Goal: Task Accomplishment & Management: Manage account settings

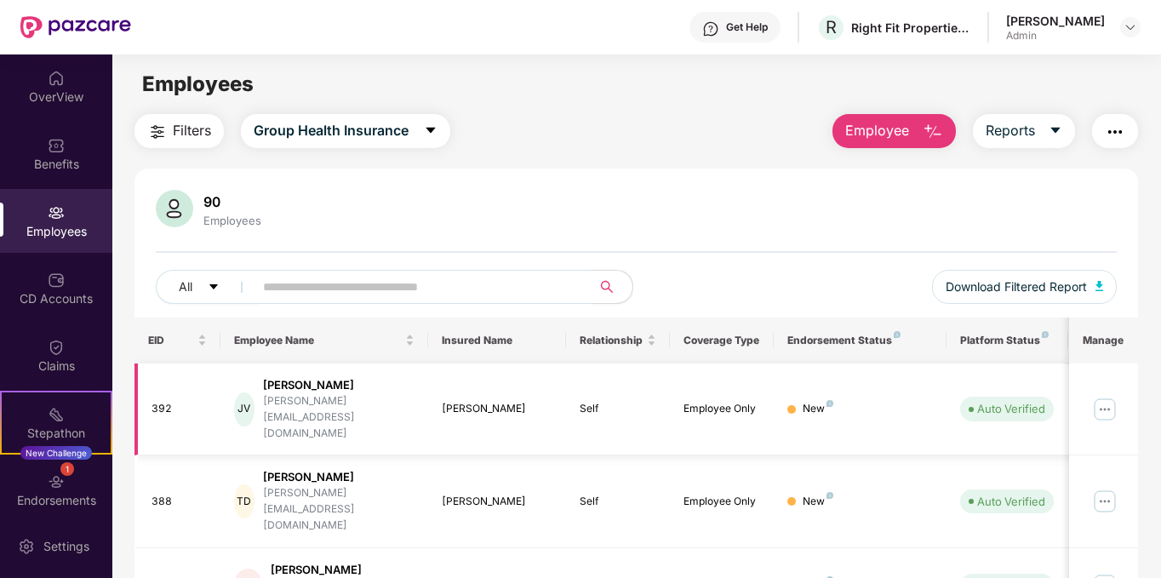
click at [1101, 396] on img at bounding box center [1104, 409] width 27 height 27
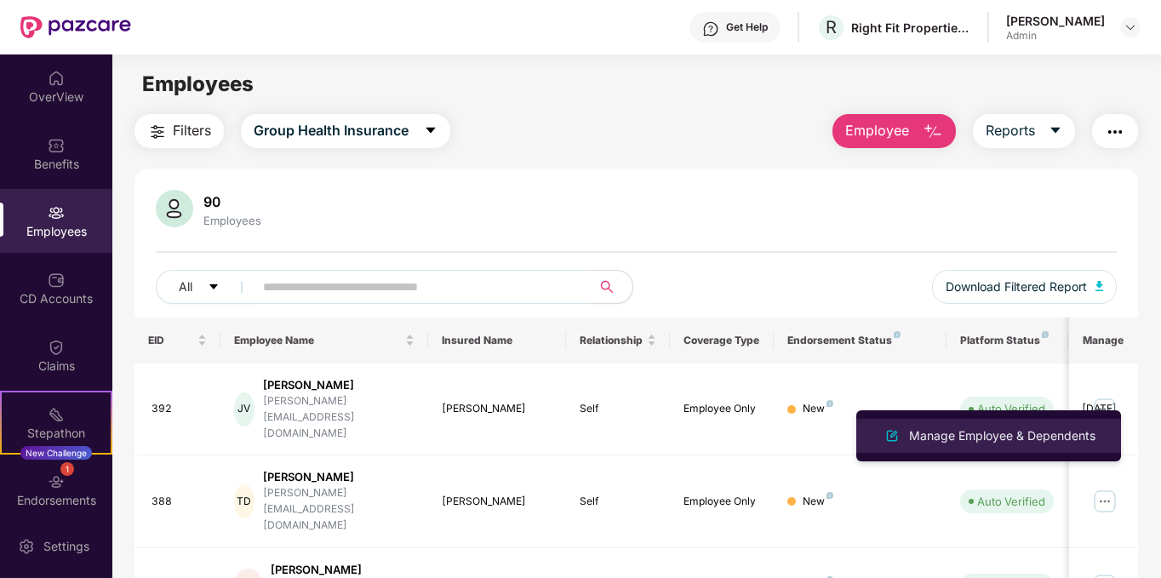
click at [1032, 430] on div "Manage Employee & Dependents" at bounding box center [1001, 435] width 193 height 19
